Goal: Information Seeking & Learning: Learn about a topic

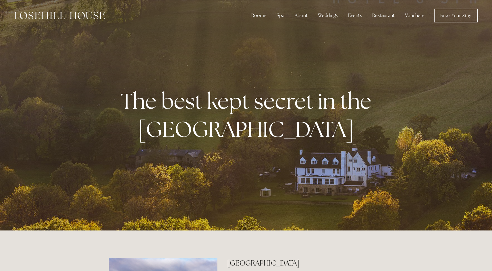
click at [57, 15] on img at bounding box center [59, 15] width 90 height 7
click at [83, 15] on img at bounding box center [59, 15] width 90 height 7
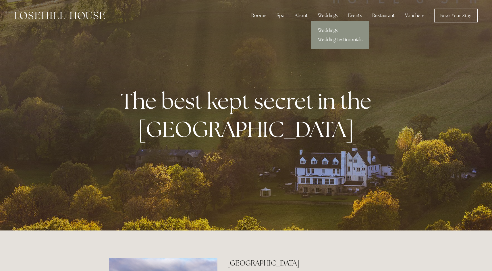
click at [333, 14] on div "Weddings" at bounding box center [327, 15] width 29 height 11
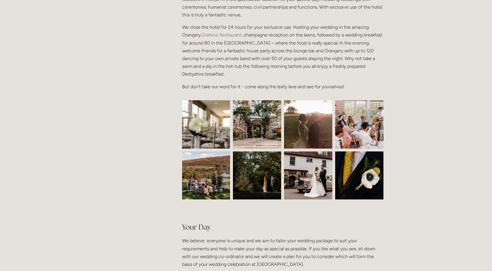
scroll to position [231, 0]
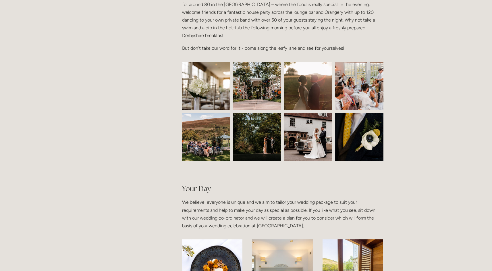
click at [224, 79] on img at bounding box center [206, 86] width 72 height 48
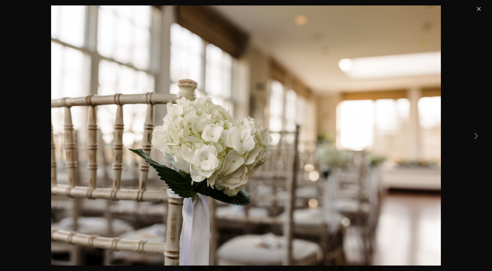
click at [477, 138] on link "Next Item" at bounding box center [475, 135] width 13 height 13
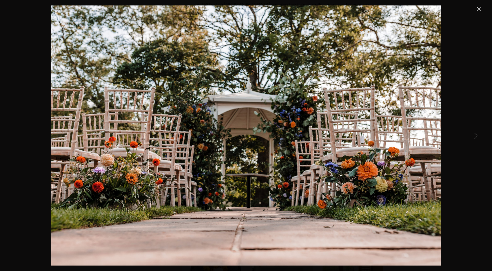
click at [477, 138] on link "Next Item" at bounding box center [475, 135] width 13 height 13
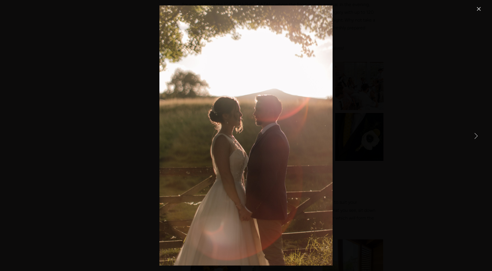
click at [477, 138] on link "Next Item" at bounding box center [475, 135] width 13 height 13
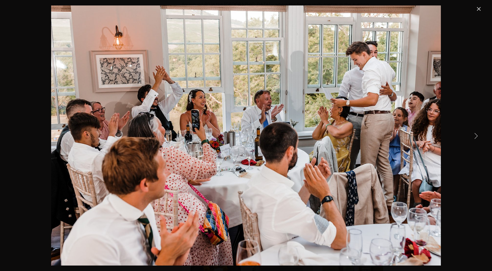
click at [479, 9] on link "Close" at bounding box center [478, 8] width 7 height 7
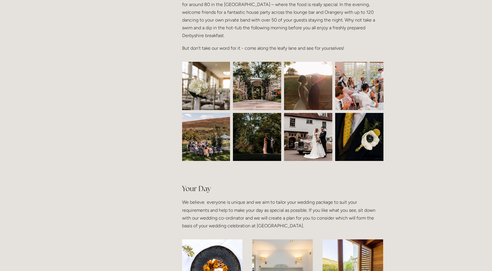
scroll to position [0, 0]
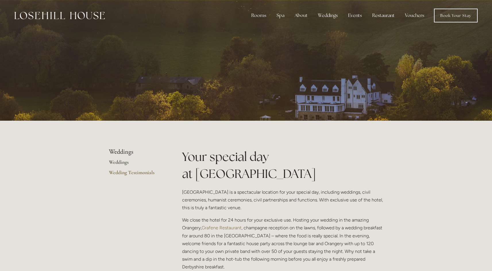
click at [127, 162] on link "Weddings" at bounding box center [136, 164] width 55 height 10
click at [135, 175] on link "Wedding Testimonials" at bounding box center [136, 174] width 55 height 10
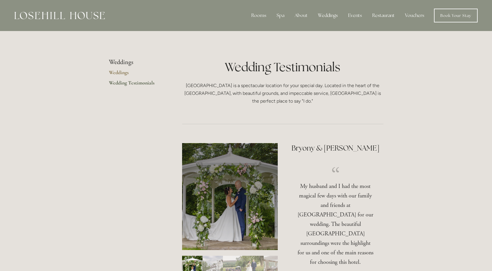
click at [99, 18] on img at bounding box center [59, 15] width 90 height 7
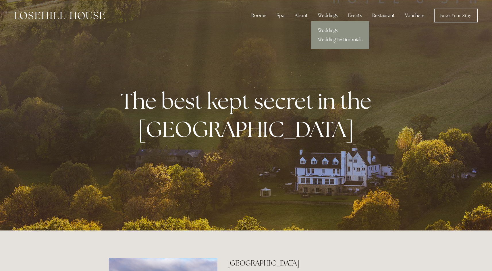
click at [330, 30] on link "Weddings" at bounding box center [340, 30] width 58 height 9
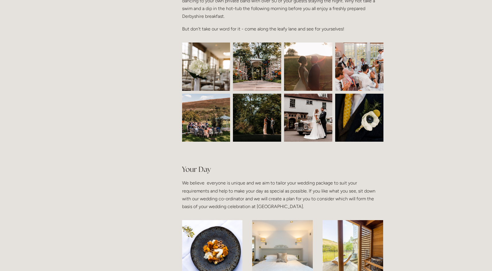
scroll to position [245, 0]
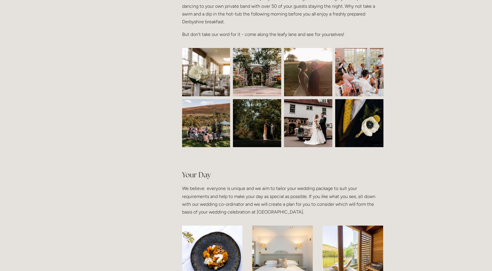
click at [314, 125] on img at bounding box center [308, 123] width 72 height 48
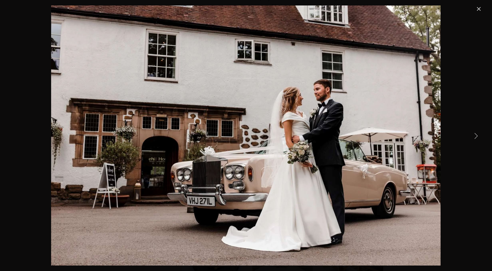
click at [480, 8] on link "Close" at bounding box center [478, 8] width 7 height 7
